Goal: Book appointment/travel/reservation

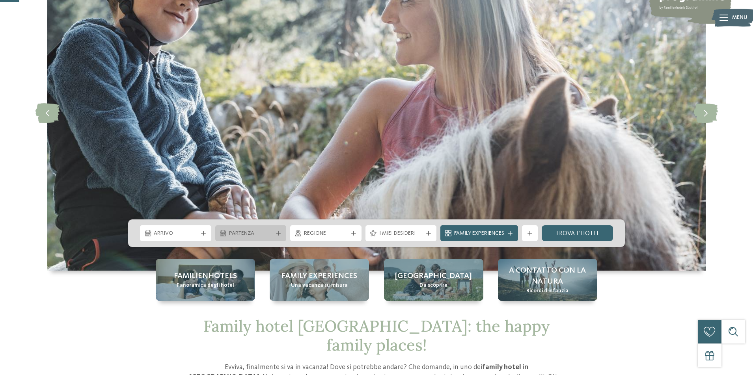
scroll to position [87, 0]
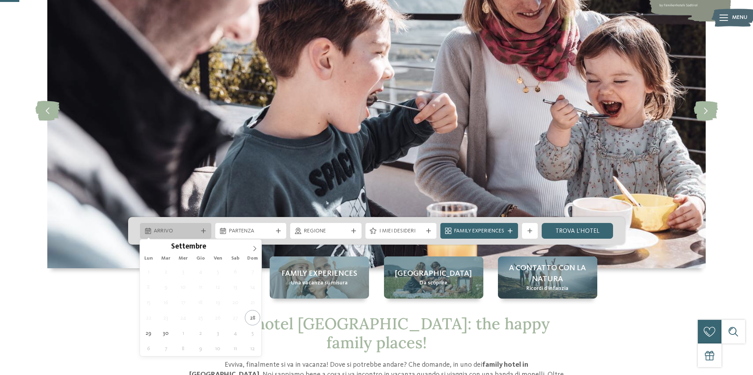
click at [193, 230] on span "Arrivo" at bounding box center [176, 231] width 44 height 8
click at [255, 250] on icon at bounding box center [255, 249] width 6 height 6
type input "****"
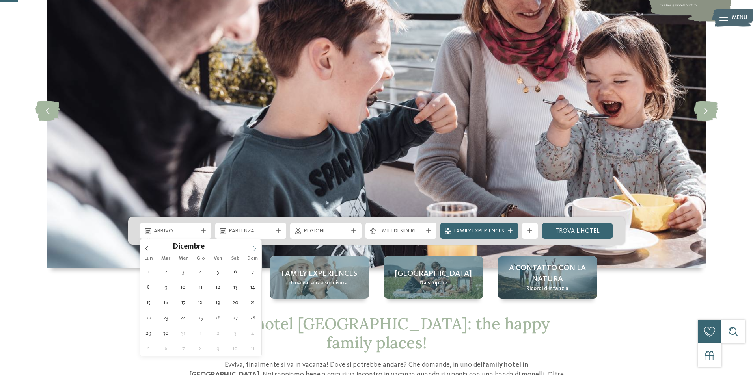
click at [255, 250] on icon at bounding box center [255, 249] width 6 height 6
type div "[DATE]"
type input "****"
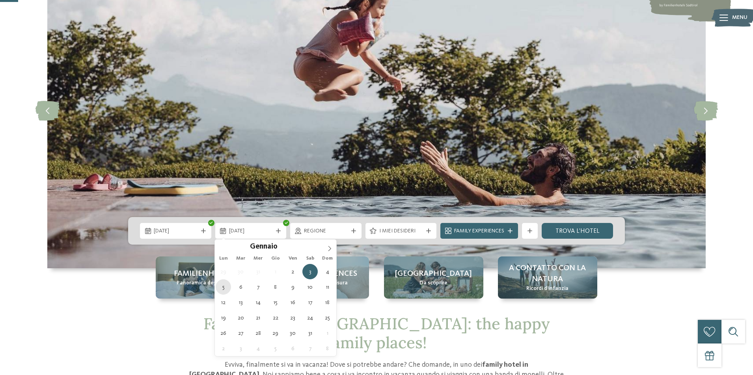
type div "[DATE]"
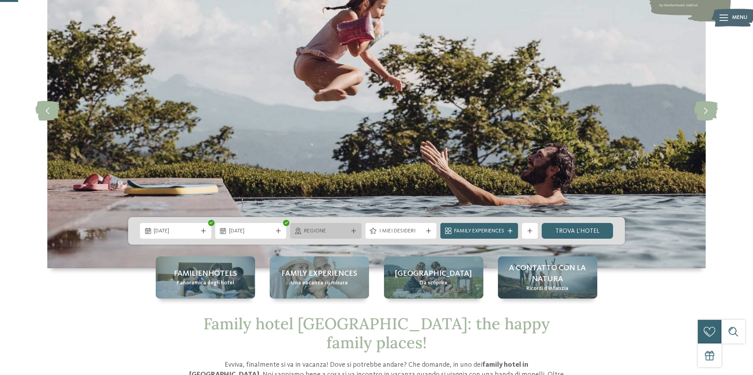
click at [338, 233] on span "Regione" at bounding box center [326, 231] width 44 height 8
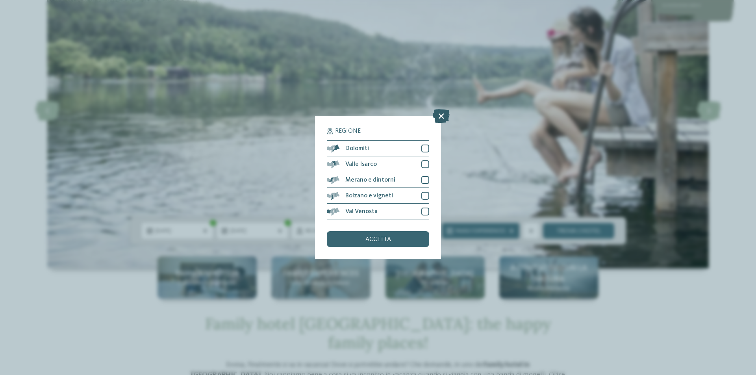
click at [443, 109] on icon at bounding box center [441, 116] width 17 height 14
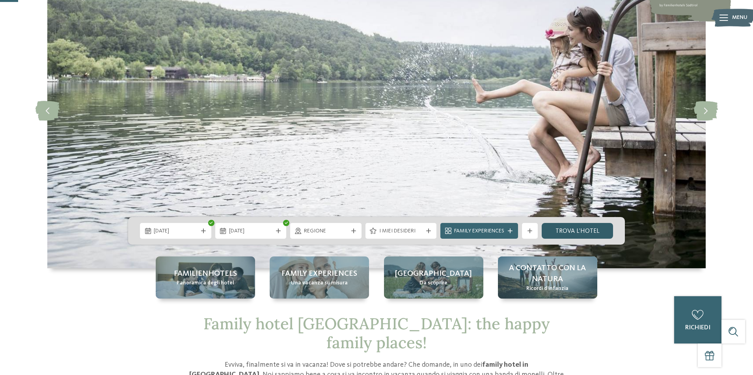
click at [581, 232] on link "trova l’hotel" at bounding box center [576, 231] width 71 height 16
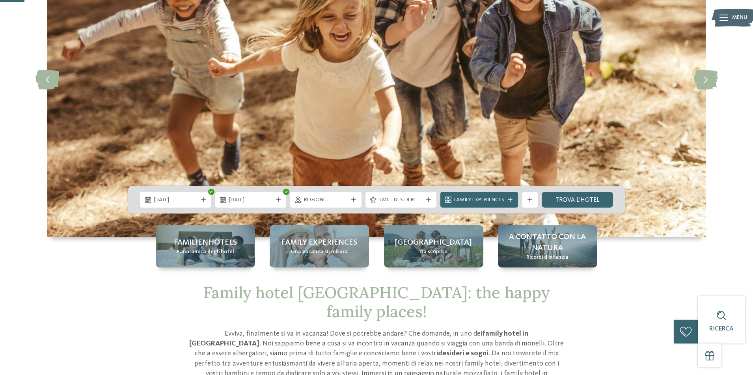
scroll to position [117, 0]
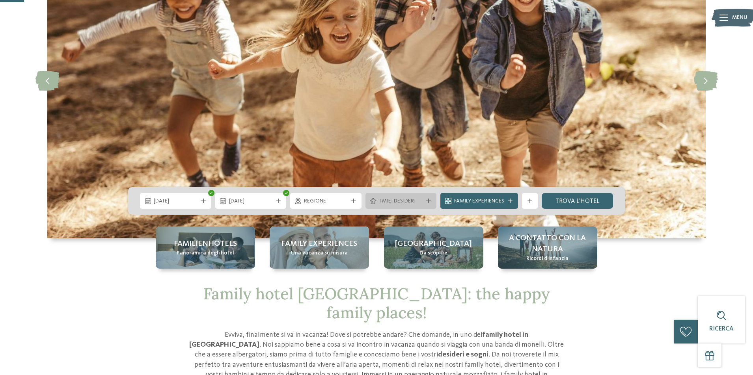
click at [413, 201] on span "I miei desideri" at bounding box center [401, 201] width 44 height 8
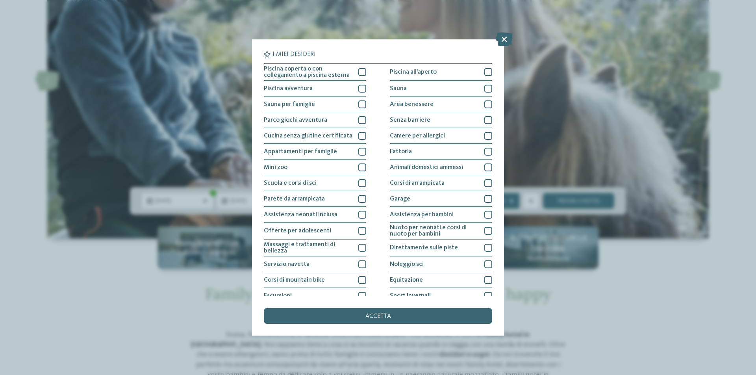
click at [504, 40] on icon at bounding box center [504, 39] width 17 height 14
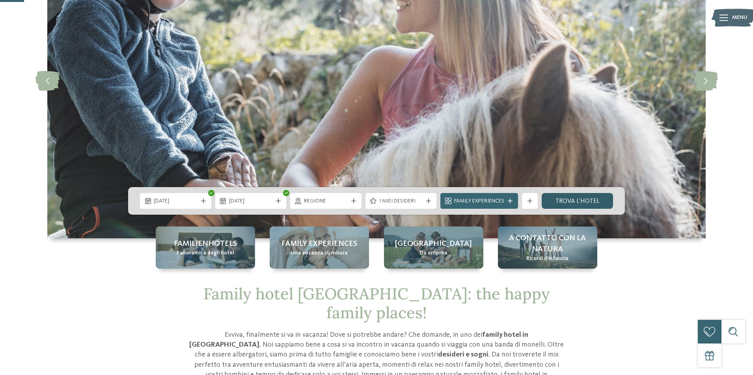
click at [579, 200] on link "trova l’hotel" at bounding box center [576, 201] width 71 height 16
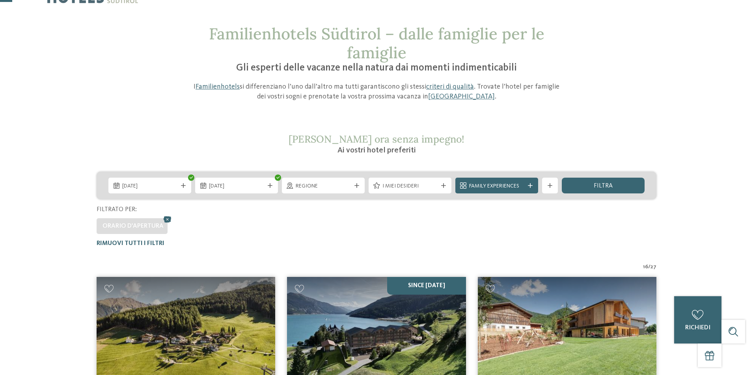
scroll to position [31, 0]
click at [338, 185] on span "Regione" at bounding box center [323, 186] width 55 height 8
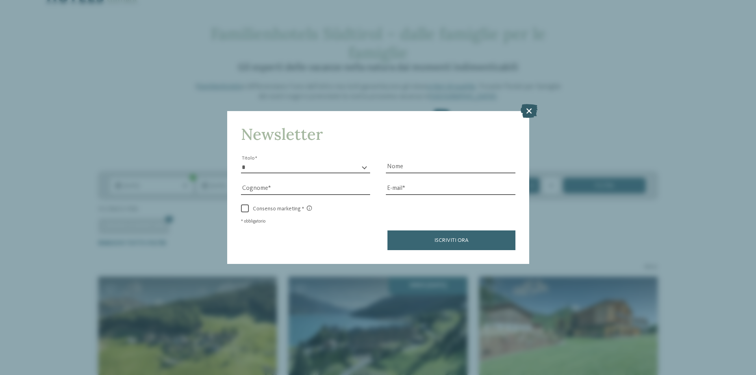
click at [532, 104] on icon at bounding box center [529, 111] width 17 height 14
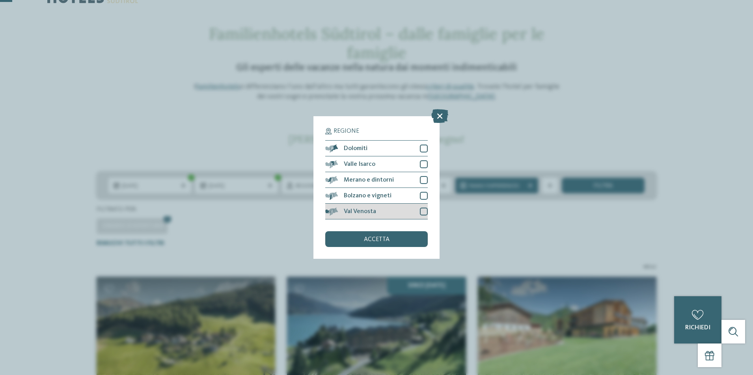
click at [413, 204] on div "Val Venosta" at bounding box center [376, 212] width 102 height 16
click at [381, 236] on span "accetta" at bounding box center [377, 239] width 26 height 6
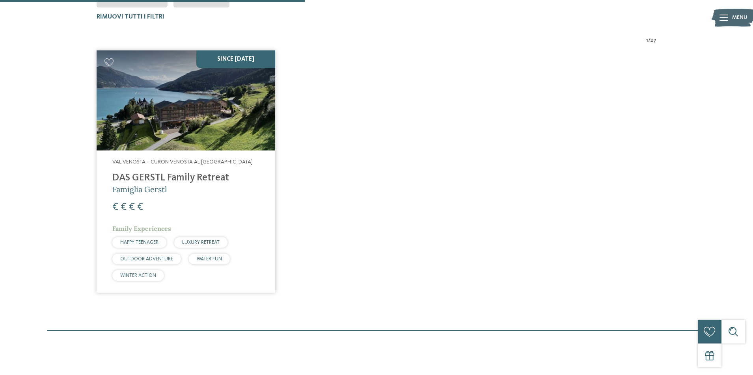
scroll to position [258, 0]
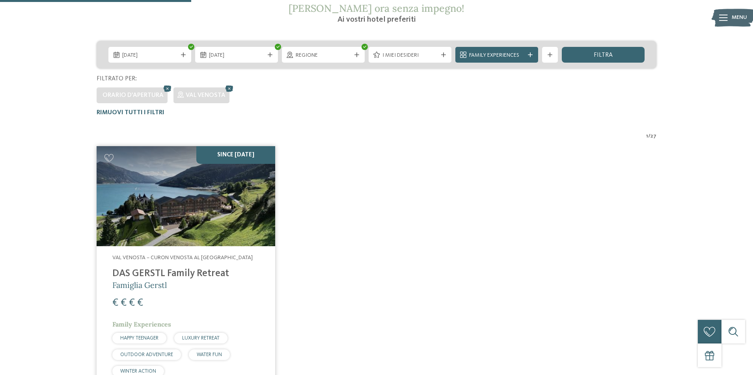
scroll to position [156, 0]
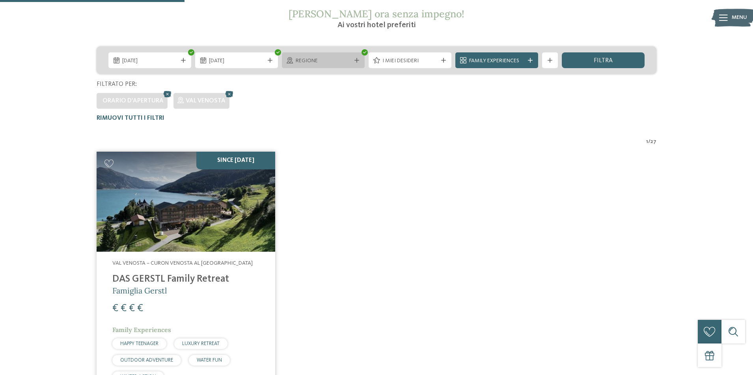
click at [340, 61] on span "Regione" at bounding box center [323, 61] width 55 height 8
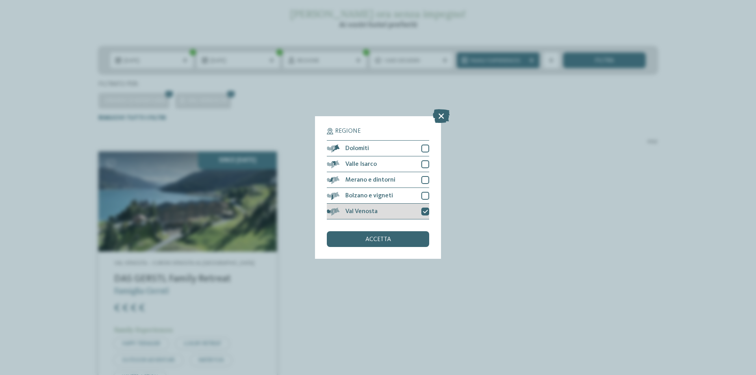
click at [424, 209] on icon at bounding box center [425, 211] width 5 height 5
click at [387, 236] on span "accetta" at bounding box center [379, 239] width 26 height 6
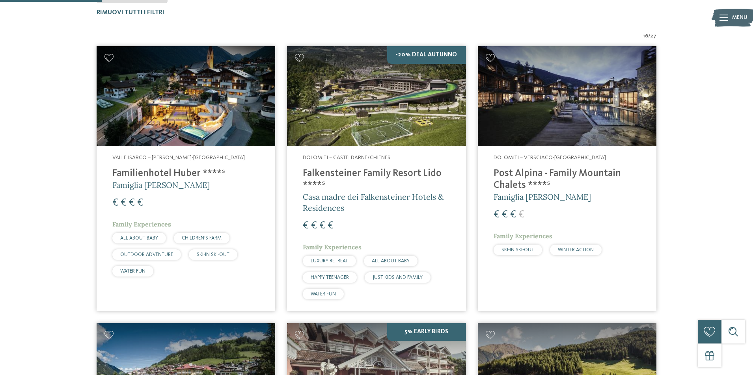
scroll to position [270, 0]
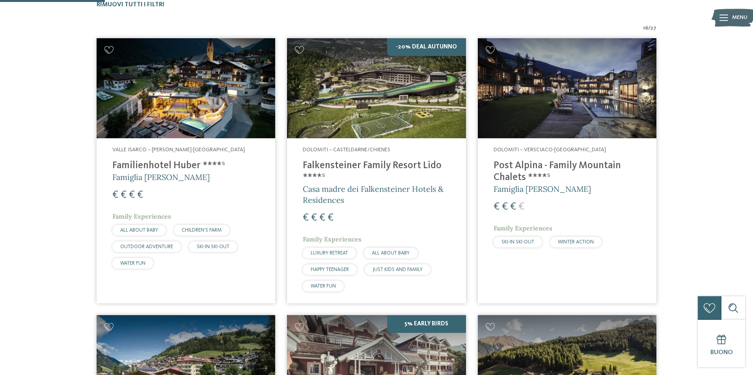
click at [553, 104] on img at bounding box center [567, 88] width 178 height 100
